Goal: Transaction & Acquisition: Purchase product/service

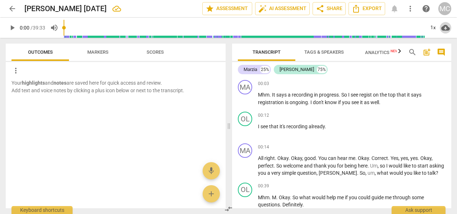
click at [446, 28] on span "cloud_download" at bounding box center [445, 27] width 9 height 9
click at [92, 7] on div at bounding box center [228, 107] width 457 height 214
click at [374, 6] on span "Export" at bounding box center [367, 8] width 30 height 9
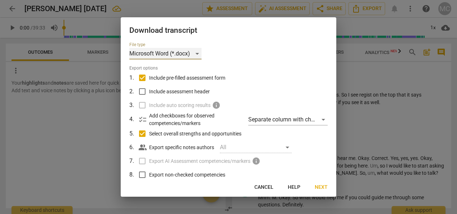
click at [197, 54] on div "Microsoft Word (*.docx)" at bounding box center [165, 54] width 72 height 12
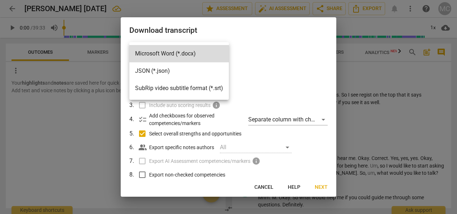
click at [261, 57] on div at bounding box center [228, 107] width 457 height 214
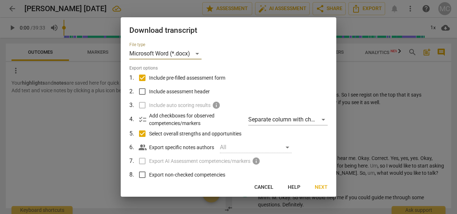
click at [346, 70] on div at bounding box center [228, 107] width 457 height 214
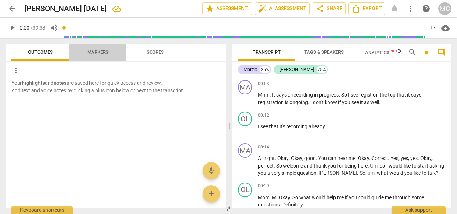
click at [88, 51] on span "Markers" at bounding box center [97, 51] width 21 height 5
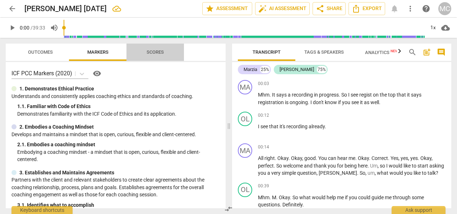
click at [149, 52] on span "Scores" at bounding box center [155, 51] width 17 height 5
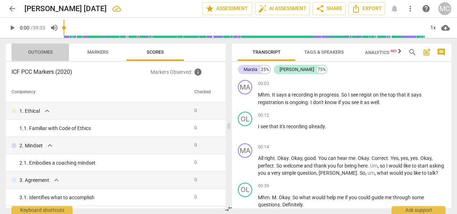
click at [38, 49] on span "Outcomes" at bounding box center [40, 52] width 42 height 10
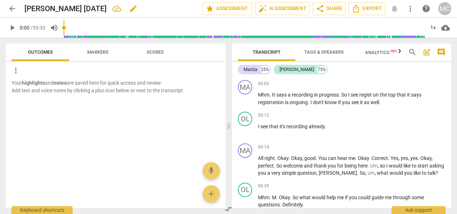
click at [129, 10] on span "edit" at bounding box center [133, 8] width 9 height 9
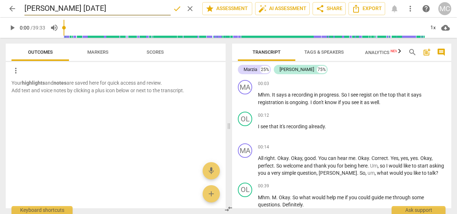
click at [175, 10] on span "done" at bounding box center [177, 8] width 9 height 9
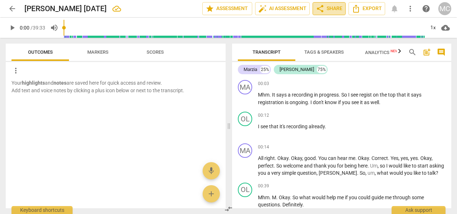
click at [337, 9] on span "share Share" at bounding box center [329, 8] width 27 height 9
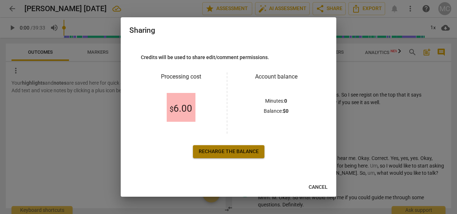
click at [225, 155] on span "Recharge the balance" at bounding box center [229, 151] width 60 height 7
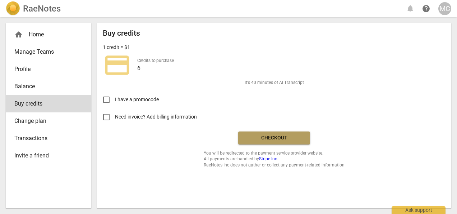
click at [274, 140] on span "Checkout" at bounding box center [274, 137] width 60 height 7
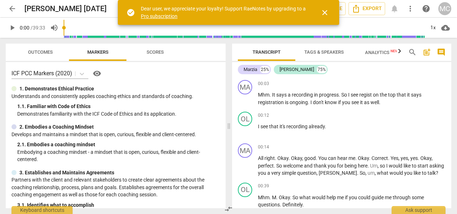
click at [324, 12] on span "close" at bounding box center [325, 12] width 9 height 9
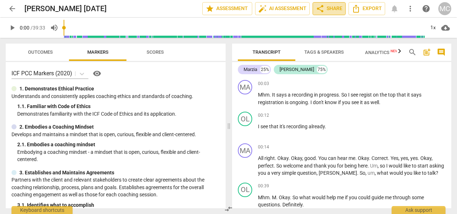
click at [331, 12] on span "share Share" at bounding box center [329, 8] width 27 height 9
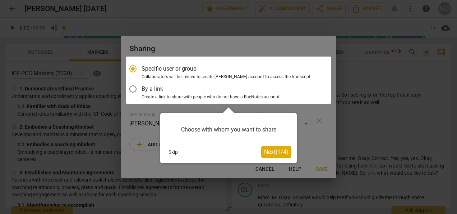
click at [263, 54] on div at bounding box center [228, 107] width 457 height 214
click at [327, 142] on div at bounding box center [228, 107] width 457 height 214
click at [166, 17] on div at bounding box center [228, 107] width 457 height 214
click at [277, 152] on span "Next ( 1 / 4 )" at bounding box center [276, 151] width 24 height 7
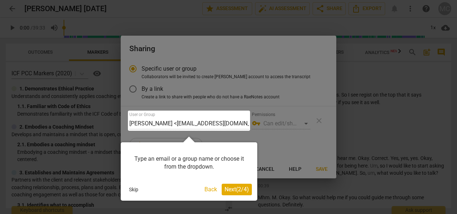
click at [194, 167] on div "Type an email or a group name or choose it from the dropdown." at bounding box center [189, 162] width 126 height 31
click at [188, 122] on div at bounding box center [189, 120] width 122 height 20
click at [234, 189] on span "Next ( 2 / 4 )" at bounding box center [237, 188] width 24 height 7
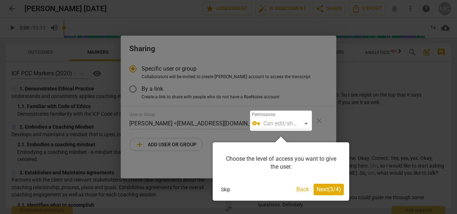
click at [329, 188] on span "Next ( 3 / 4 )" at bounding box center [329, 188] width 24 height 7
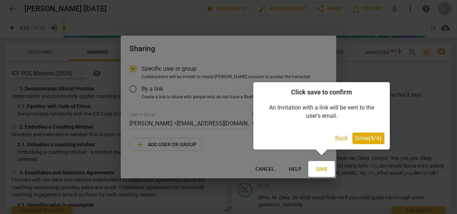
click span "Done ( 4 / 4 )"
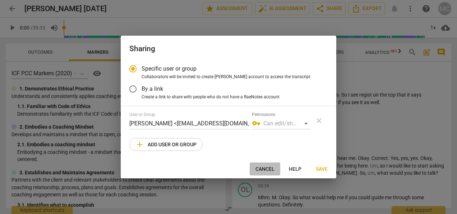
click span "Cancel"
radio input "false"
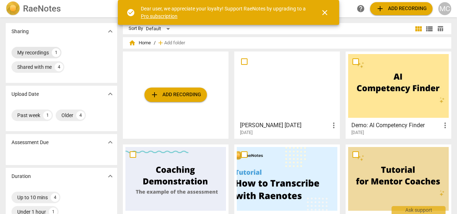
click at [34, 53] on div "My recordings" at bounding box center [33, 52] width 32 height 7
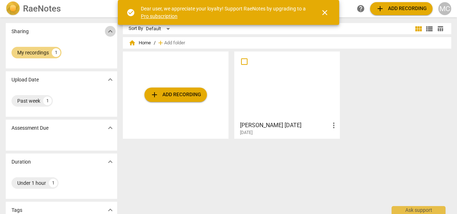
click at [107, 31] on span "expand_more" at bounding box center [110, 31] width 9 height 9
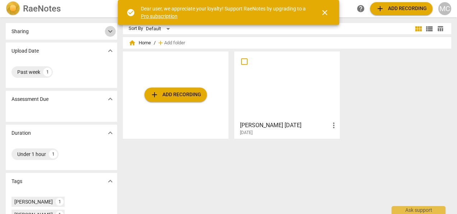
click at [109, 32] on span "expand_more" at bounding box center [110, 31] width 9 height 9
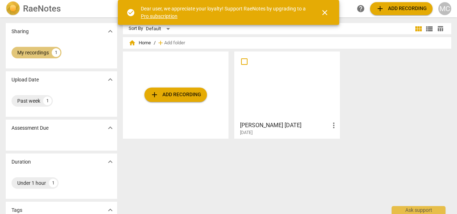
click at [27, 53] on div "My recordings" at bounding box center [33, 52] width 32 height 7
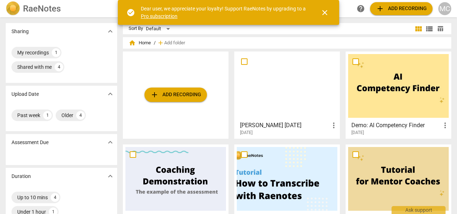
click at [293, 90] on div at bounding box center [287, 86] width 101 height 64
click at [330, 125] on span "more_vert" at bounding box center [334, 125] width 9 height 9
click at [282, 73] on div at bounding box center [228, 107] width 457 height 214
click at [327, 12] on span "close" at bounding box center [325, 12] width 9 height 9
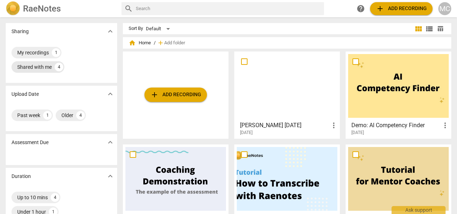
click at [46, 67] on div "Shared with me" at bounding box center [34, 66] width 35 height 7
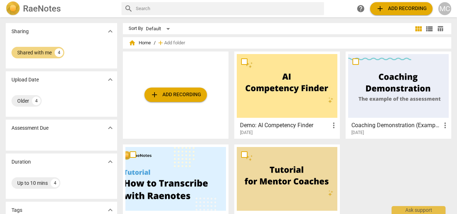
click at [109, 32] on span "expand_more" at bounding box center [110, 31] width 9 height 9
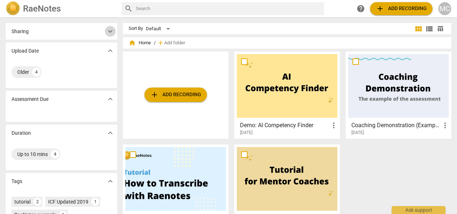
click at [109, 32] on span "expand_more" at bounding box center [110, 31] width 9 height 9
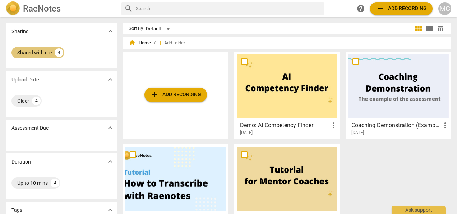
click at [28, 52] on div "Shared with me" at bounding box center [34, 52] width 35 height 7
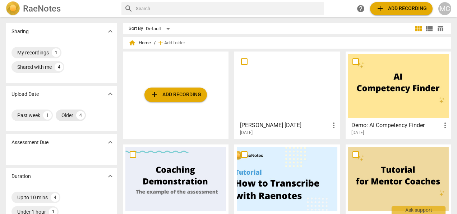
click at [65, 117] on div "Older" at bounding box center [67, 114] width 12 height 7
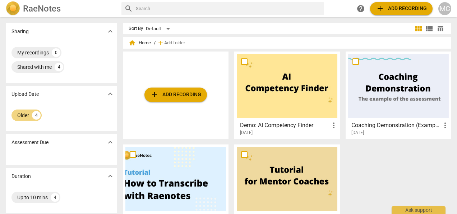
click at [108, 93] on span "expand_more" at bounding box center [110, 94] width 9 height 9
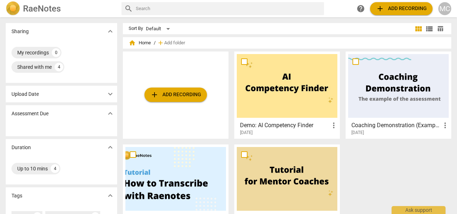
click at [111, 31] on span "expand_more" at bounding box center [110, 31] width 9 height 9
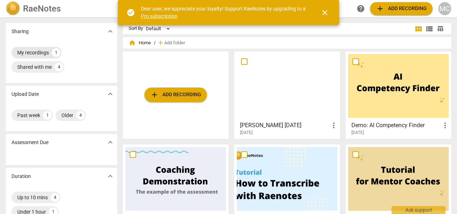
click at [39, 53] on div "My recordings" at bounding box center [33, 52] width 32 height 7
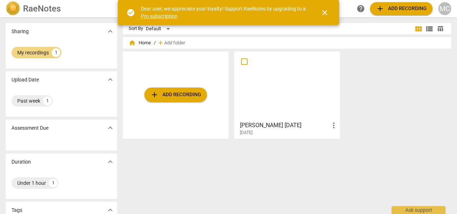
click at [269, 80] on div at bounding box center [287, 86] width 101 height 64
